Goal: Information Seeking & Learning: Find specific fact

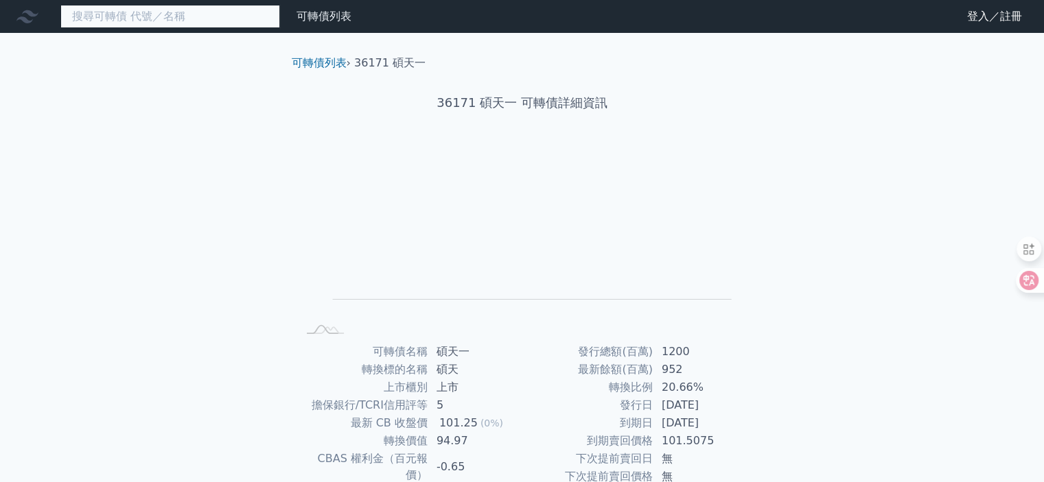
click at [151, 16] on input at bounding box center [170, 16] width 220 height 23
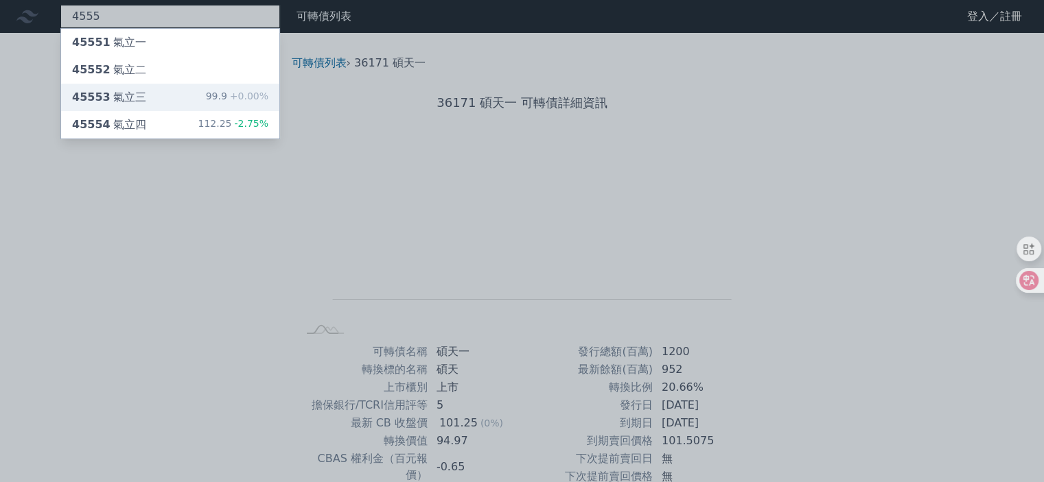
type input "4555"
click at [199, 92] on div "45553 氣立三 99.9 +0.00%" at bounding box center [170, 97] width 218 height 27
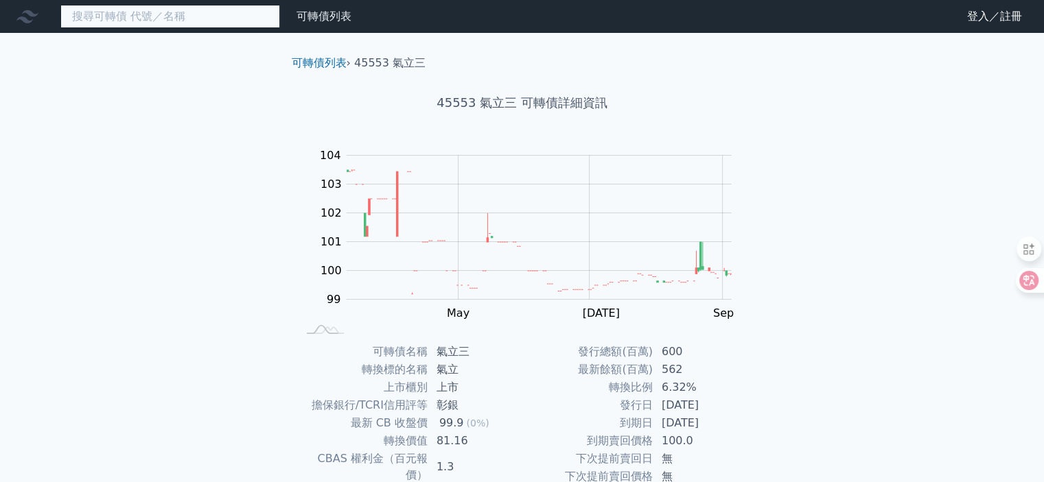
click at [165, 19] on input at bounding box center [170, 16] width 220 height 23
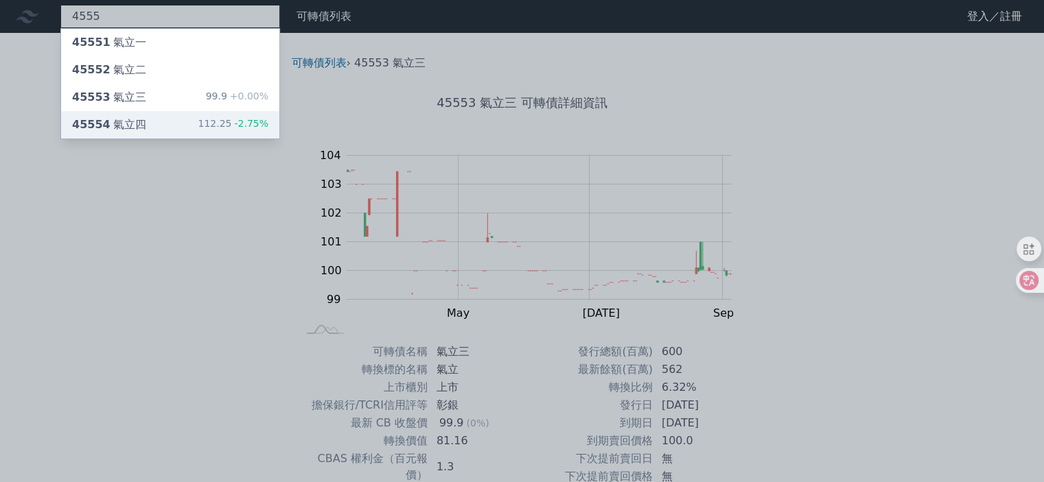
type input "4555"
click at [135, 114] on div "45554 氣立四 112.25 -2.75%" at bounding box center [170, 124] width 218 height 27
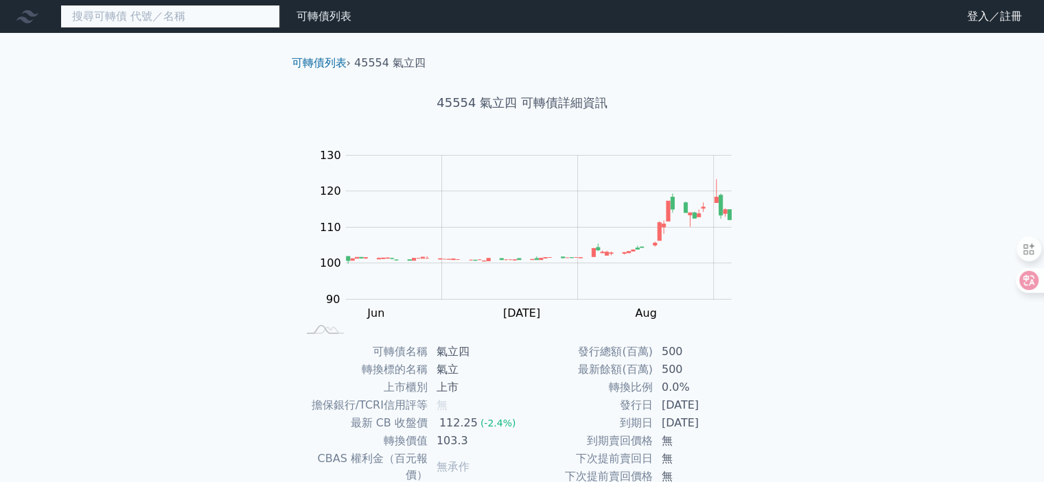
click at [143, 19] on input at bounding box center [170, 16] width 220 height 23
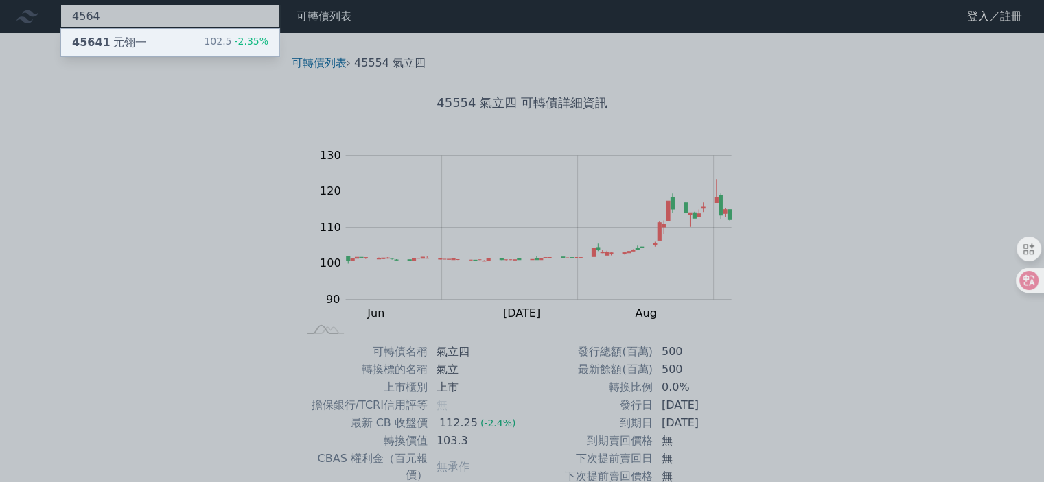
type input "4564"
click at [168, 38] on div "45641 元翎一 102.5 -2.35%" at bounding box center [170, 42] width 218 height 27
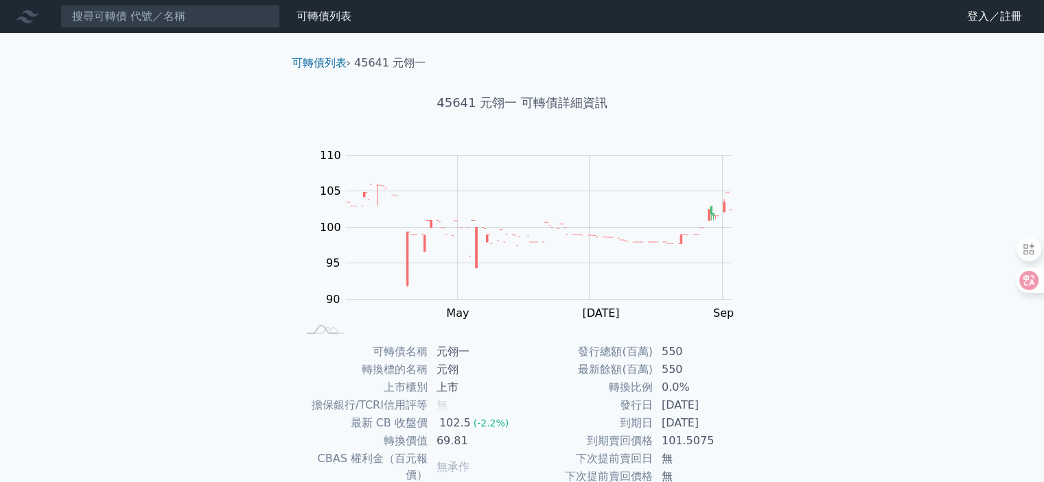
click at [148, 30] on nav "可轉債列表 財務數據 可轉債列表 財務數據 登入／註冊 登入／註冊" at bounding box center [522, 16] width 1044 height 33
click at [154, 17] on input at bounding box center [170, 16] width 220 height 23
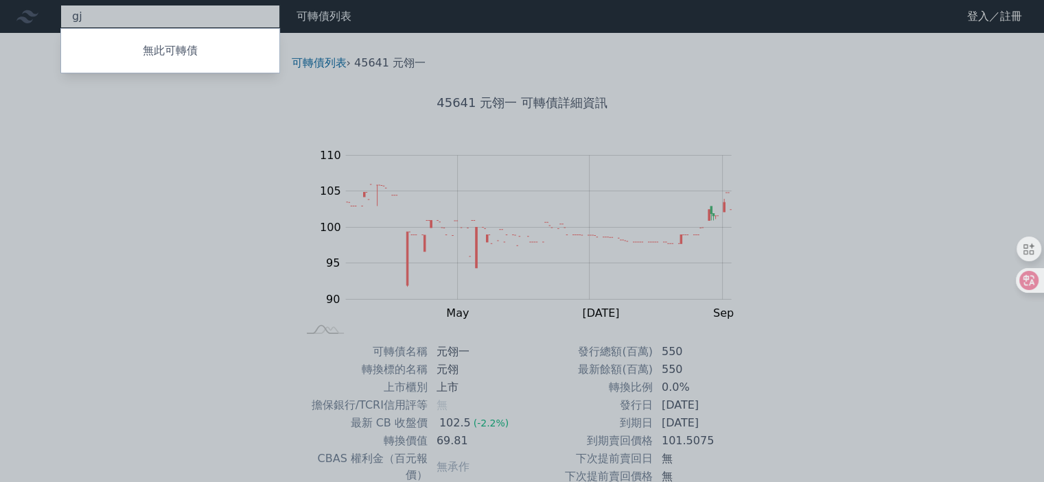
type input "g"
type input "["
type input "g"
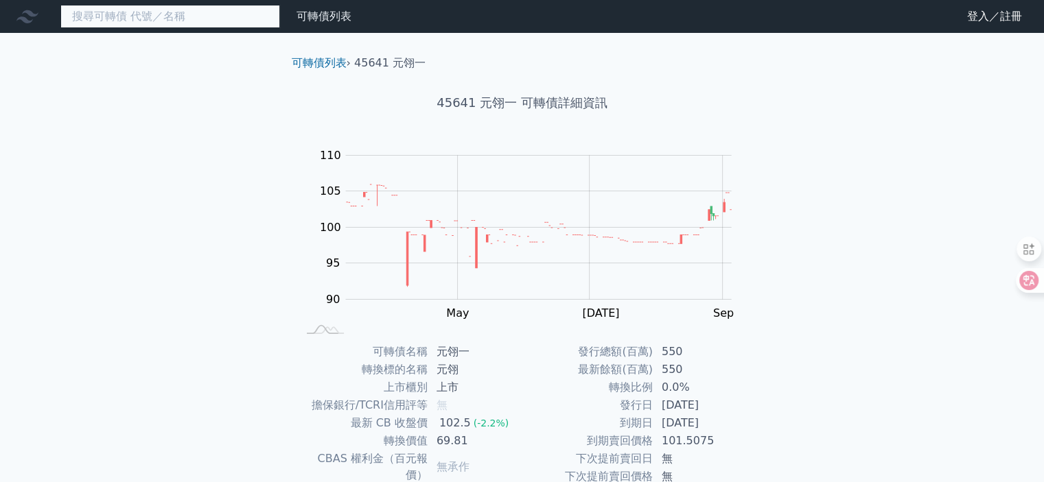
type input "ㄋ"
click at [95, 18] on input at bounding box center [170, 16] width 220 height 23
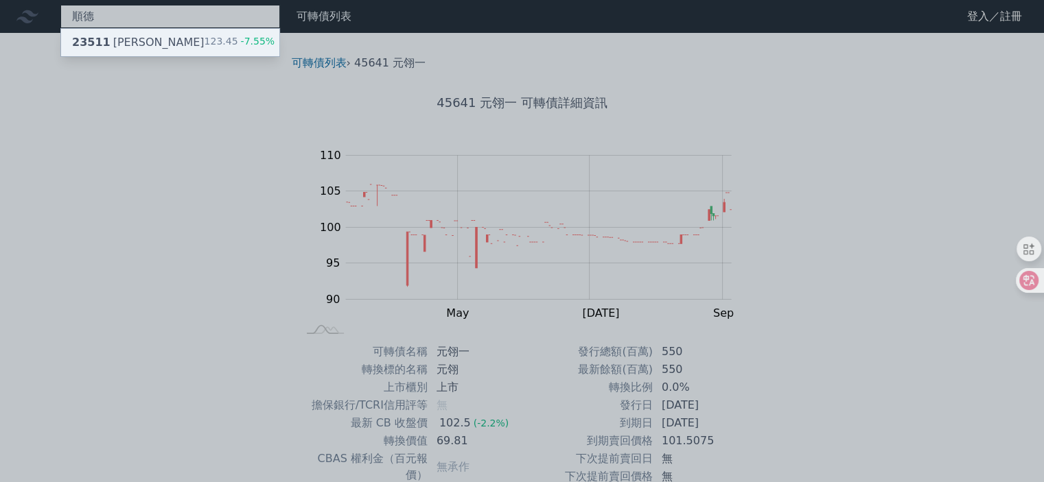
type input "順德"
click at [116, 38] on div "23511 [PERSON_NAME]" at bounding box center [138, 42] width 132 height 16
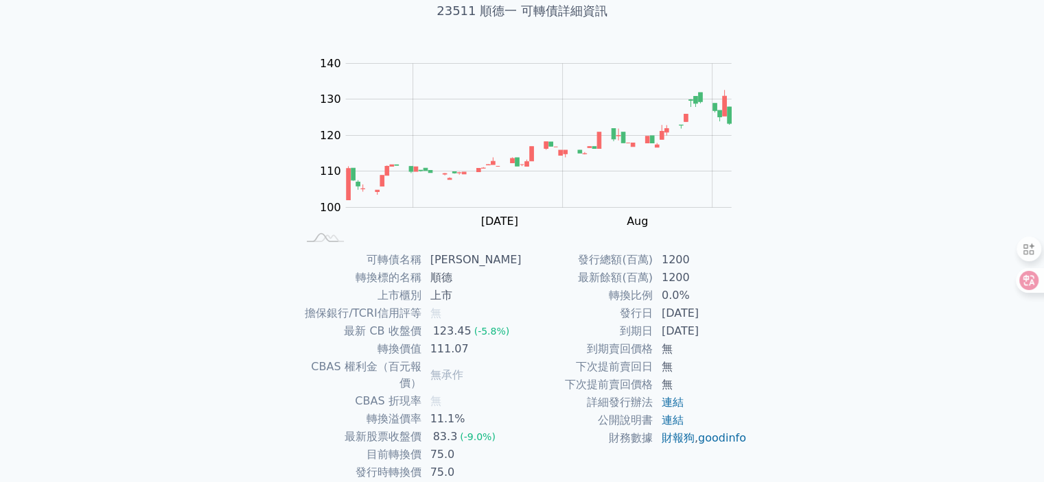
scroll to position [69, 0]
